Goal: Complete application form: Complete application form

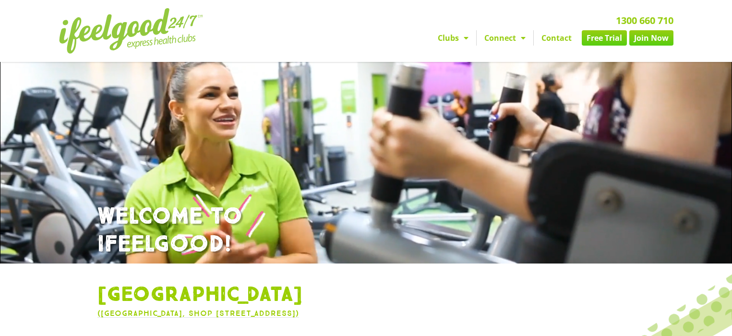
click at [650, 46] on link "Join Now" at bounding box center [651, 37] width 44 height 15
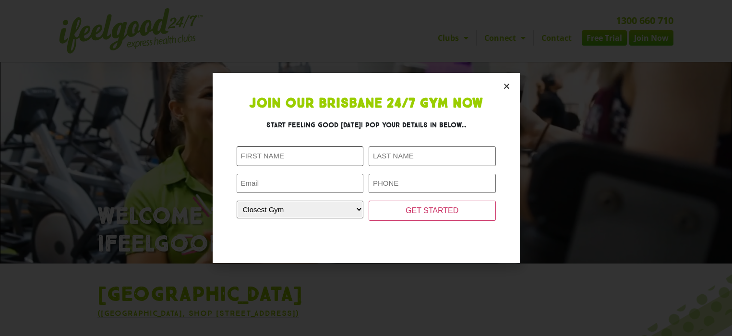
click at [279, 157] on input "First Name (Required)" at bounding box center [300, 156] width 127 height 20
type input "Jane"
type input "Smith"
type input "jane@foursmithavenue.com.au"
click at [412, 183] on input "Phone (Required)" at bounding box center [432, 184] width 127 height 20
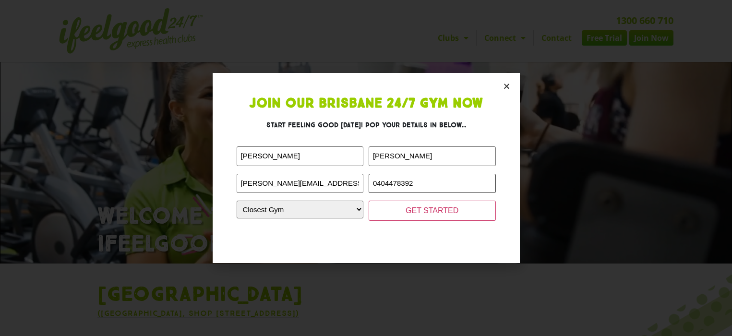
type input "0404478392"
select select "[GEOGRAPHIC_DATA]"
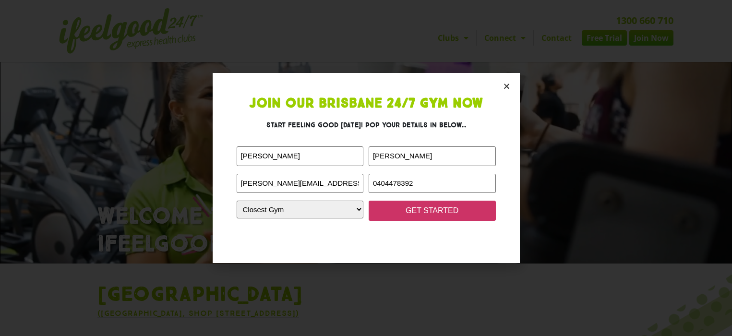
click at [460, 208] on input "GET STARTED" at bounding box center [432, 211] width 127 height 20
click at [440, 209] on input "GET STARTED" at bounding box center [432, 211] width 127 height 20
click at [423, 212] on input "GET STARTED" at bounding box center [432, 211] width 127 height 20
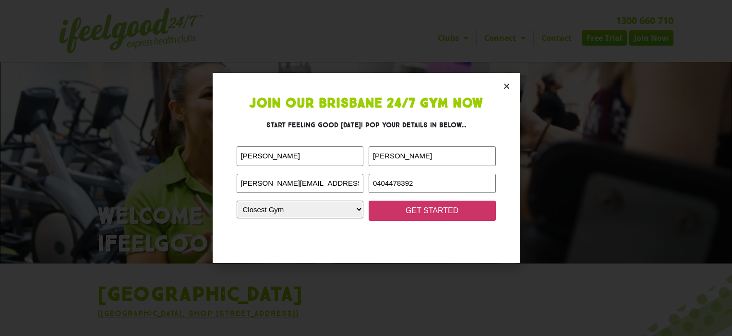
click at [423, 212] on input "GET STARTED" at bounding box center [432, 211] width 127 height 20
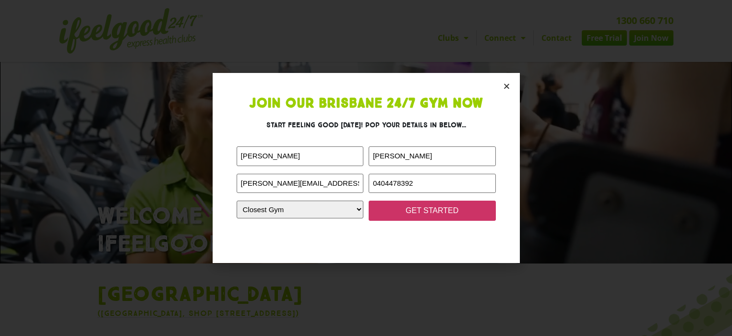
click at [423, 212] on input "GET STARTED" at bounding box center [432, 211] width 127 height 20
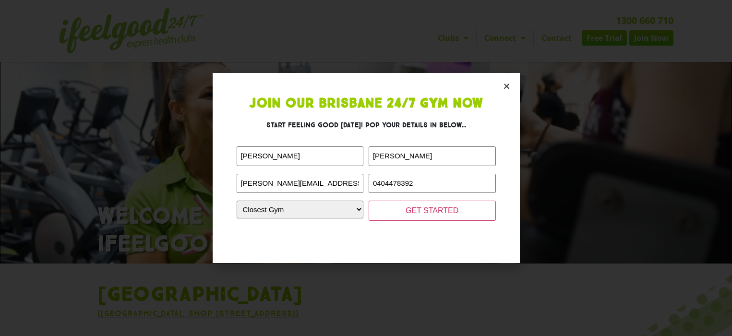
click at [505, 83] on icon "Close" at bounding box center [506, 86] width 7 height 7
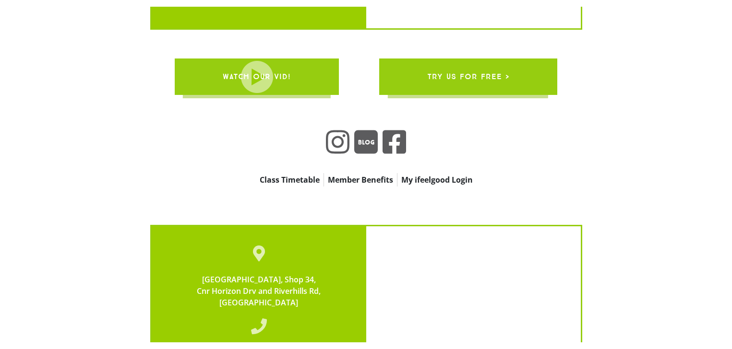
scroll to position [2370, 0]
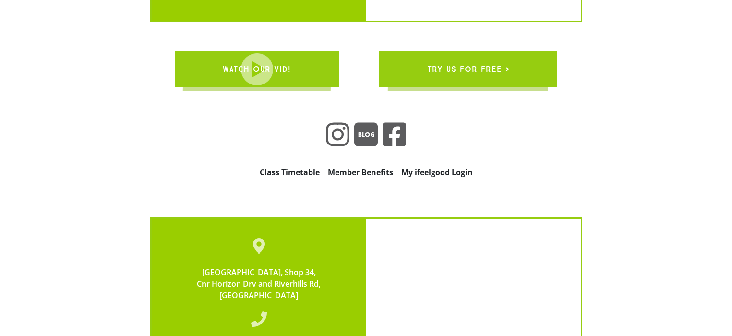
click at [262, 58] on span "WATCH OUR VID!" at bounding box center [257, 69] width 68 height 27
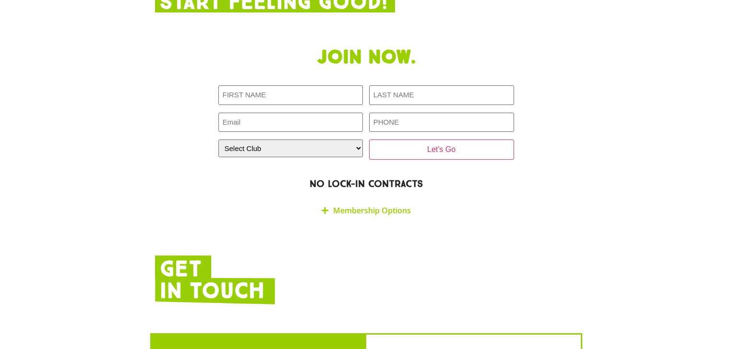
scroll to position [1617, 0]
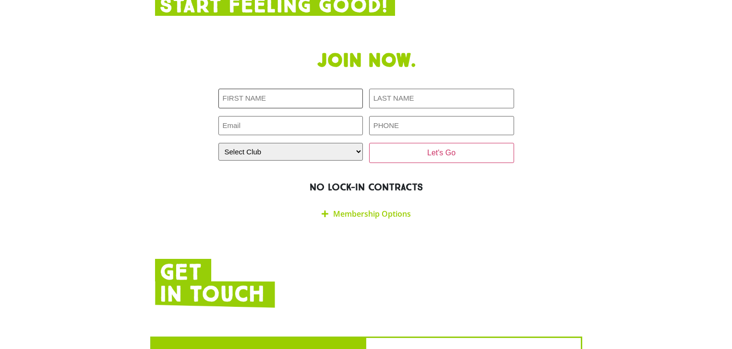
click at [329, 94] on input "First NAME (Required)" at bounding box center [290, 99] width 145 height 20
type input "Jane"
type input "Smith"
type input "jane@foursmithavenue.com.au"
type input "0404478392"
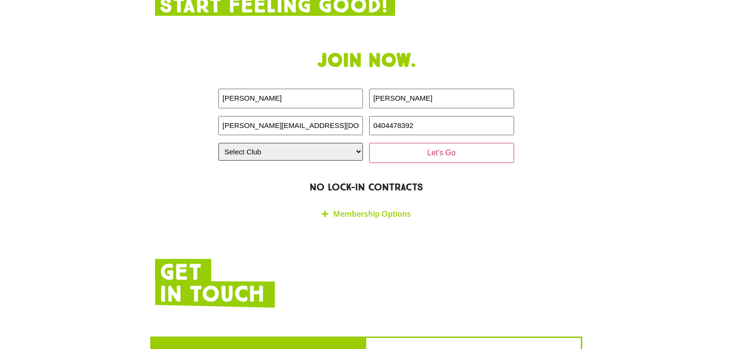
select select "[GEOGRAPHIC_DATA]"
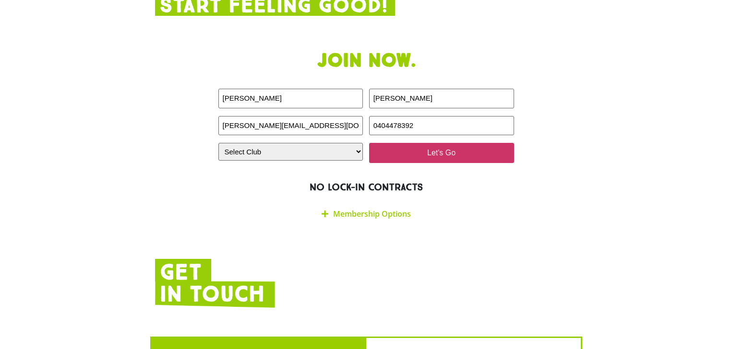
click at [432, 149] on input "Let's Go" at bounding box center [441, 153] width 145 height 20
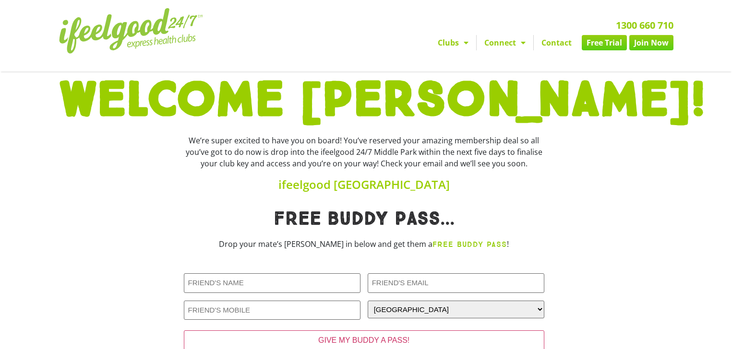
click at [646, 50] on link "Join Now" at bounding box center [651, 42] width 44 height 15
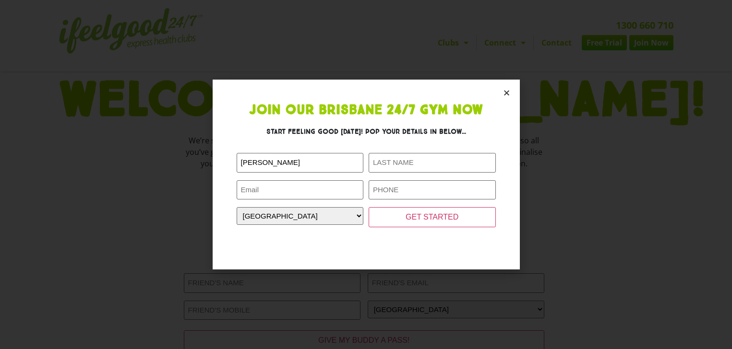
click at [507, 93] on icon "Close" at bounding box center [506, 92] width 7 height 7
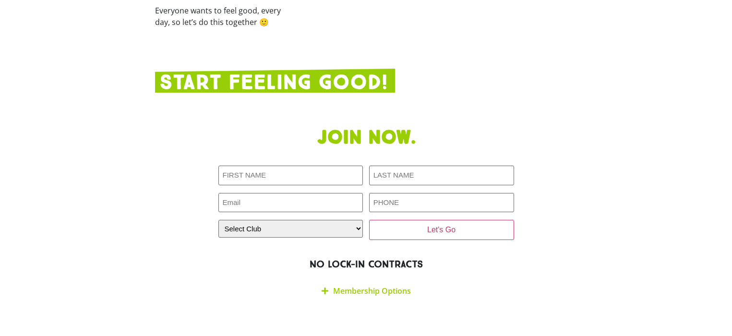
scroll to position [1533, 0]
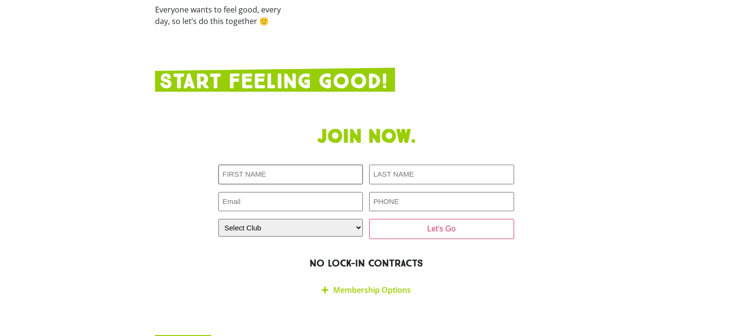
click at [254, 168] on input "First NAME (Required)" at bounding box center [290, 175] width 145 height 20
type input "Isabella"
type input "Smith"
type input "misssmith06@icloud.com"
click at [422, 198] on input "PHONE (Required)" at bounding box center [441, 202] width 145 height 20
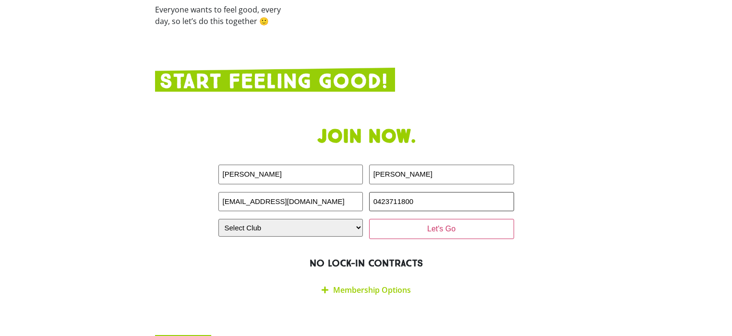
drag, startPoint x: 392, startPoint y: 196, endPoint x: 417, endPoint y: 196, distance: 25.0
click at [417, 196] on input "0423711800" at bounding box center [441, 202] width 145 height 20
type input "0423711800"
select select "[GEOGRAPHIC_DATA]"
drag, startPoint x: 391, startPoint y: 197, endPoint x: 456, endPoint y: 208, distance: 66.1
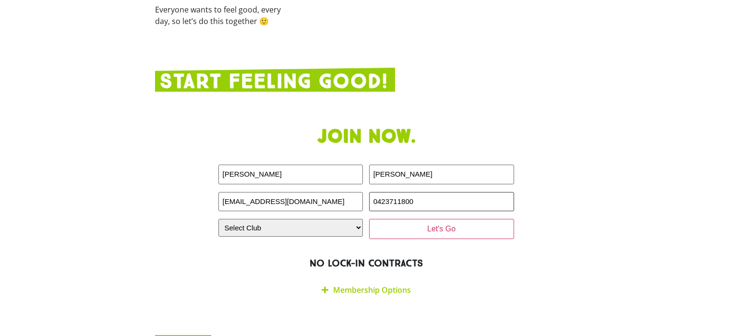
click at [417, 197] on input "0423711800" at bounding box center [441, 202] width 145 height 20
type input "0423700811"
click at [523, 274] on div "Join now. First NAME (Required) Isabella LAST NAME (Required) Smith Email (Requ…" at bounding box center [366, 213] width 432 height 186
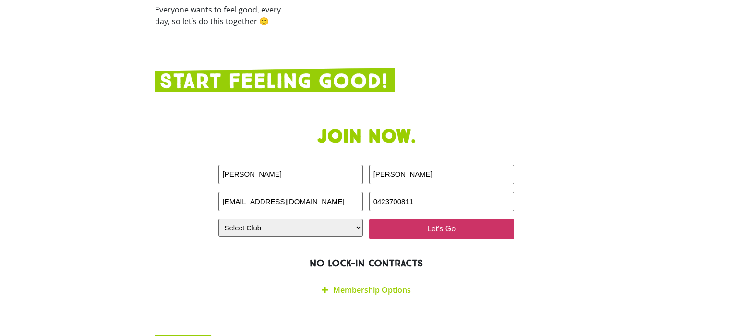
click at [438, 223] on input "Let's Go" at bounding box center [441, 229] width 145 height 20
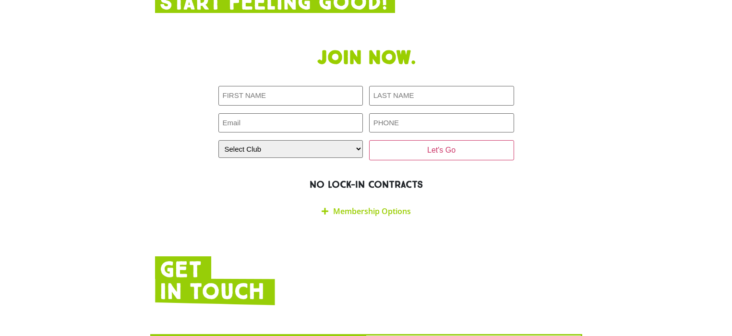
scroll to position [1620, 0]
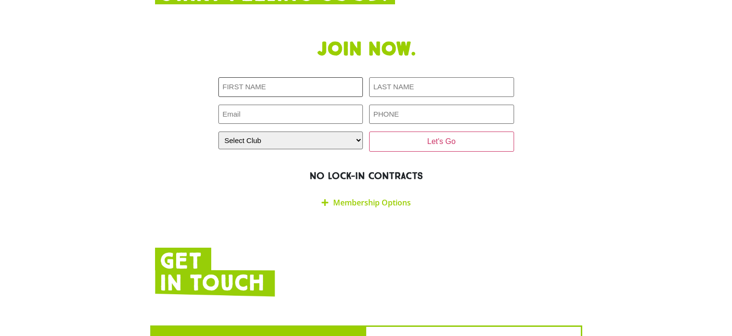
click at [253, 87] on input "First NAME (Required)" at bounding box center [290, 87] width 145 height 20
type input "Olivia"
type input "[PERSON_NAME]"
type input "livcsmith375@gmail.com"
type input "0421888542"
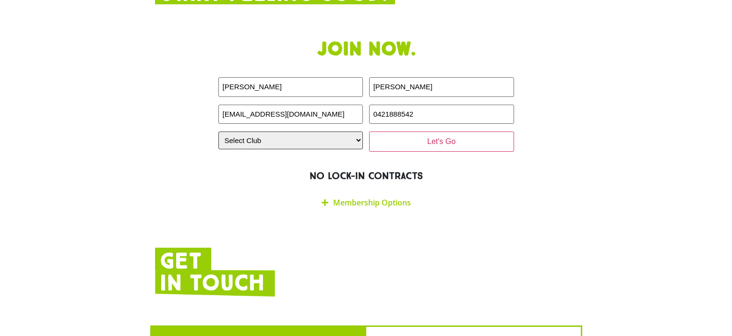
select select "[GEOGRAPHIC_DATA]"
click at [410, 139] on input "Let's Go" at bounding box center [441, 141] width 145 height 20
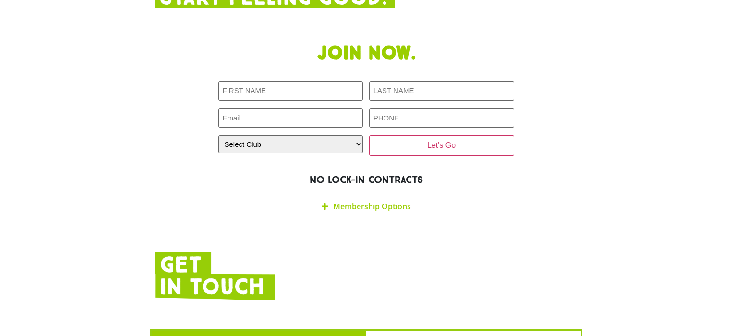
scroll to position [1616, 0]
click at [325, 91] on input "First NAME (Required)" at bounding box center [290, 92] width 145 height 20
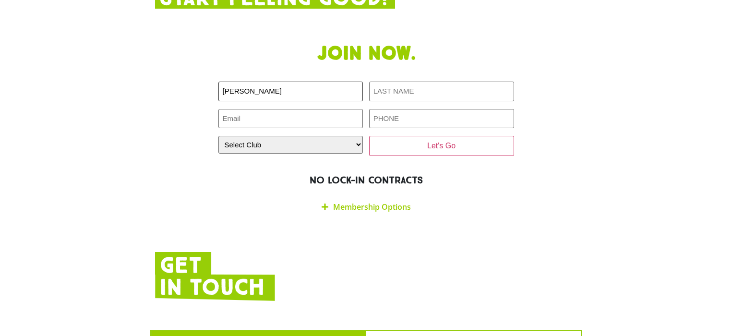
type input "Matthew"
type input "Smith"
click at [222, 114] on input "tojaneandmatt@gmail.com" at bounding box center [290, 119] width 145 height 20
type input "tojaneandmatt@gmail.com"
click at [442, 111] on input "PHONE (Required)" at bounding box center [441, 119] width 145 height 20
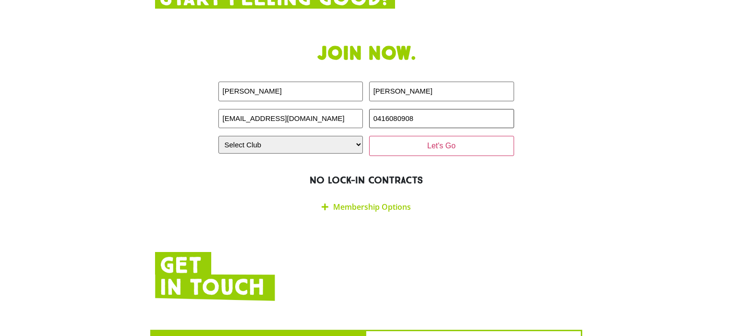
type input "0416080908"
select select "[GEOGRAPHIC_DATA]"
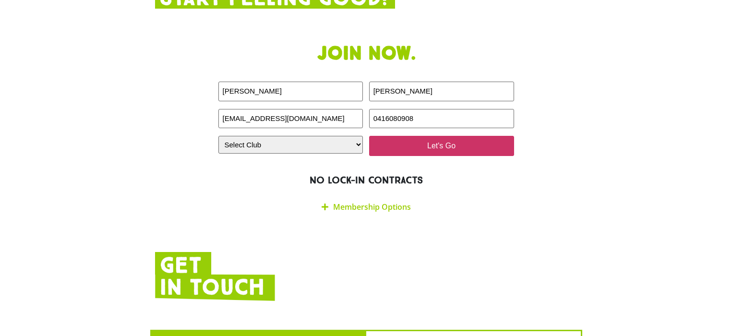
click at [433, 141] on input "Let's Go" at bounding box center [441, 146] width 145 height 20
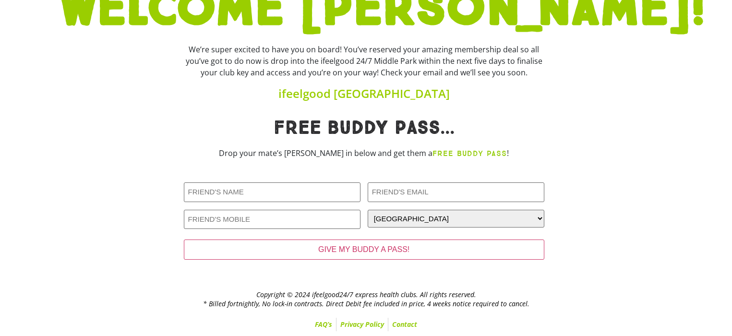
scroll to position [111, 0]
